Goal: Find specific page/section: Find specific page/section

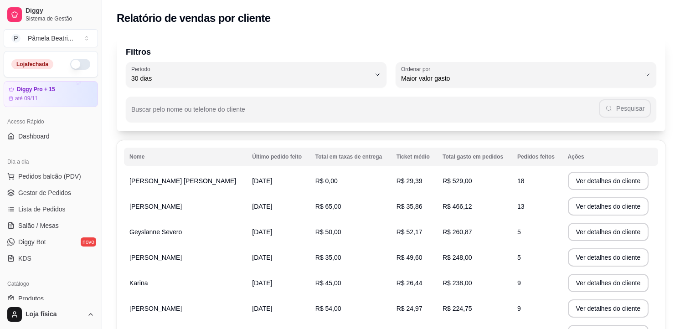
select select "30"
select select "HIGHEST_TOTAL_SPENT_WITH_ORDERS"
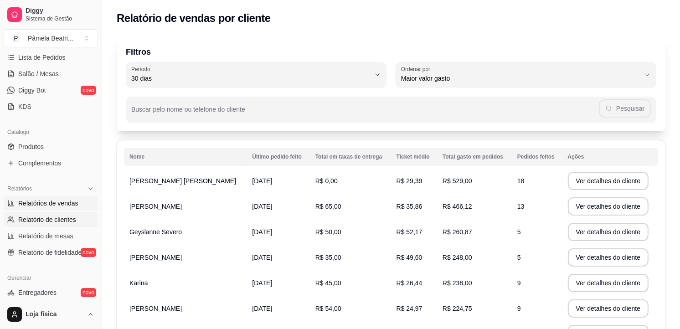
click at [46, 196] on link "Relatórios de vendas" at bounding box center [51, 203] width 94 height 15
select select "ALL"
select select "0"
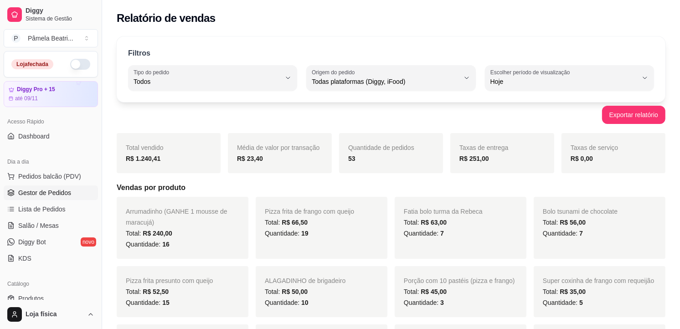
click at [62, 192] on span "Gestor de Pedidos" at bounding box center [44, 192] width 53 height 9
